Goal: Information Seeking & Learning: Learn about a topic

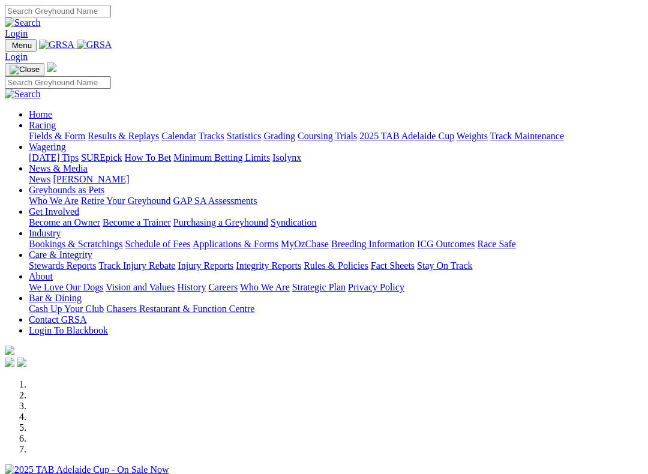
scroll to position [263, 0]
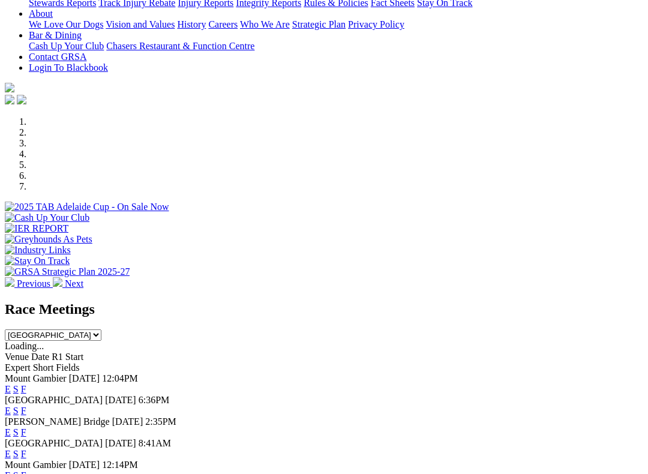
click at [26, 406] on link "F" at bounding box center [23, 411] width 5 height 10
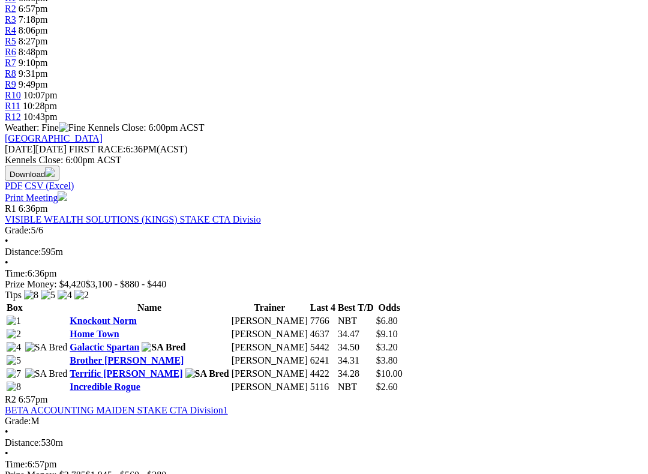
scroll to position [436, 0]
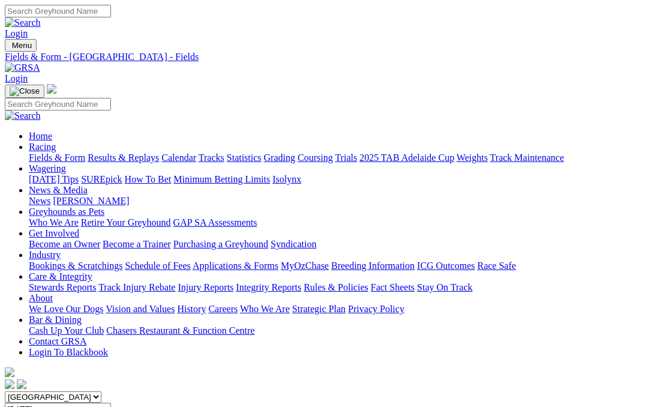
scroll to position [470, 0]
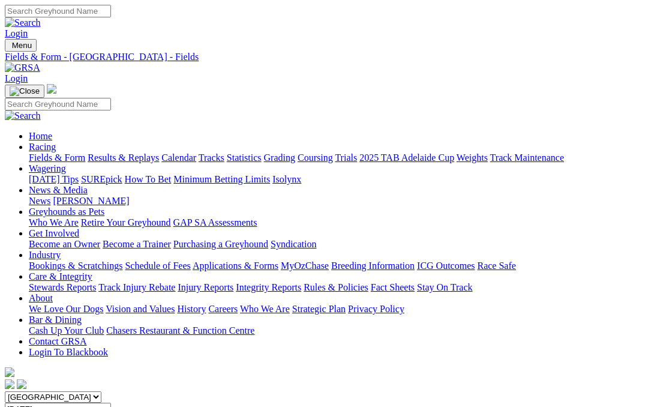
scroll to position [470, 0]
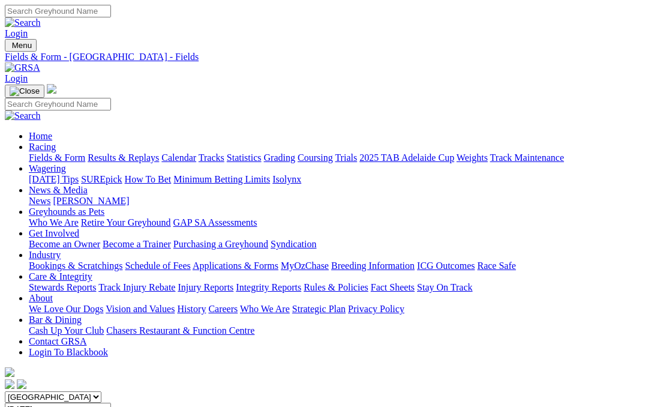
scroll to position [470, 0]
